Goal: Find specific page/section: Find specific page/section

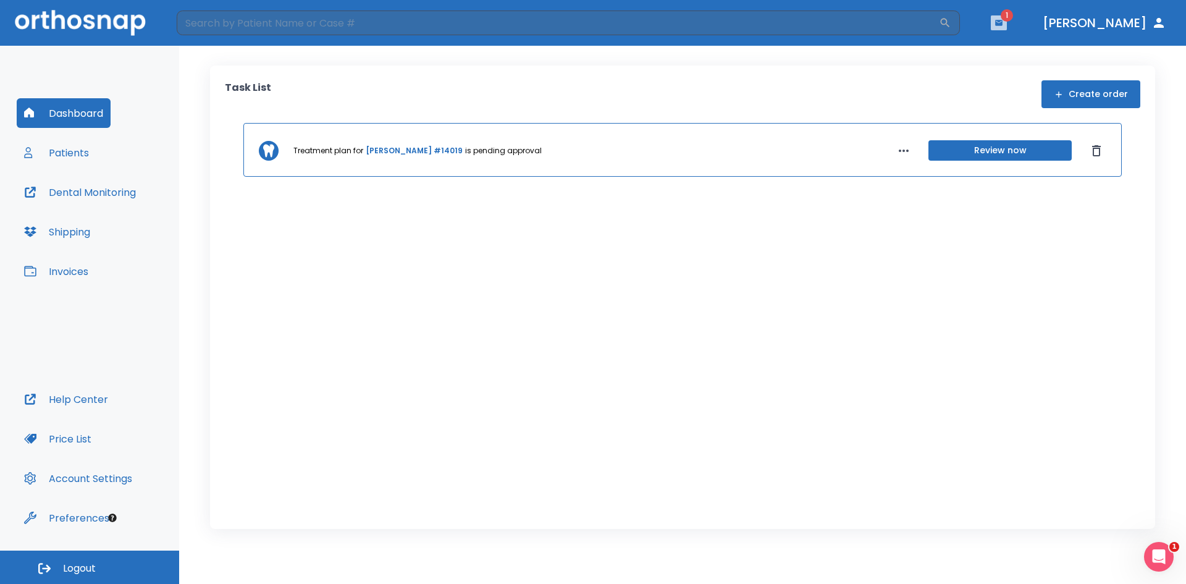
click at [1007, 17] on button "button" at bounding box center [999, 22] width 16 height 15
click at [956, 58] on li "[PERSON_NAME] 1" at bounding box center [982, 55] width 132 height 25
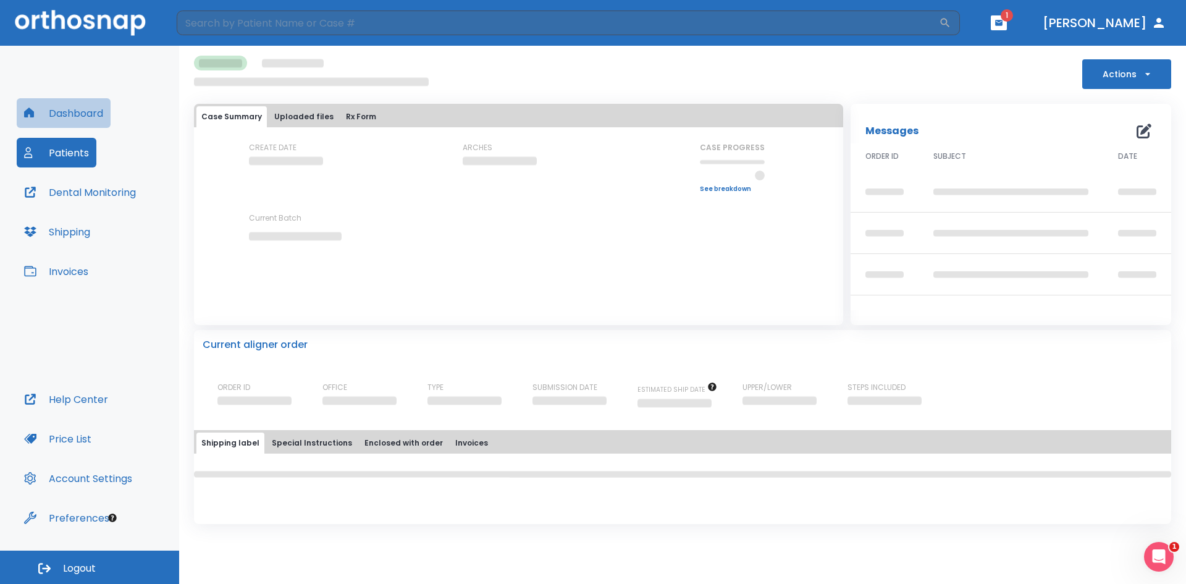
click at [75, 116] on button "Dashboard" at bounding box center [64, 113] width 94 height 30
